Goal: Task Accomplishment & Management: Manage account settings

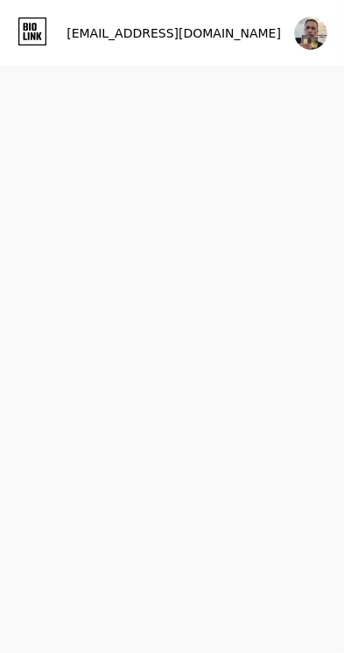
click at [310, 31] on img at bounding box center [310, 33] width 33 height 33
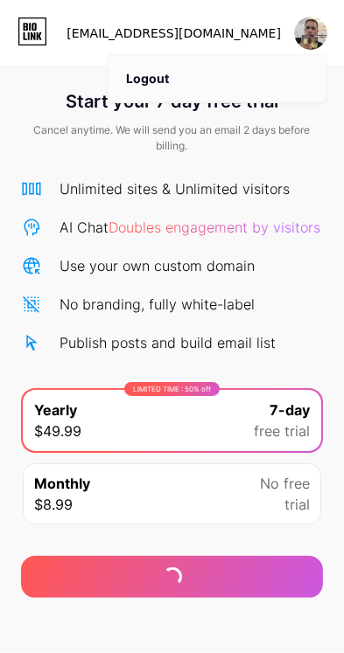
click at [137, 80] on li "Logout" at bounding box center [216, 78] width 217 height 47
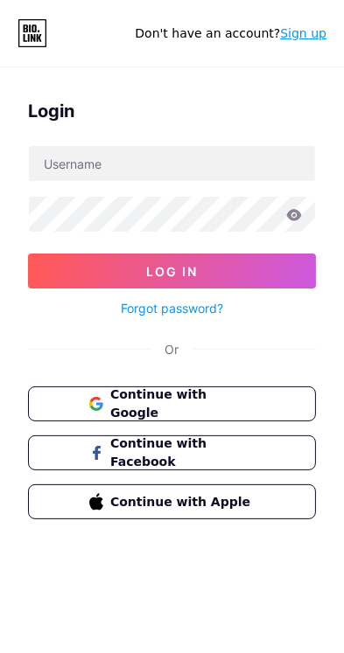
click at [308, 31] on link "Sign up" at bounding box center [303, 33] width 46 height 14
